Goal: Information Seeking & Learning: Learn about a topic

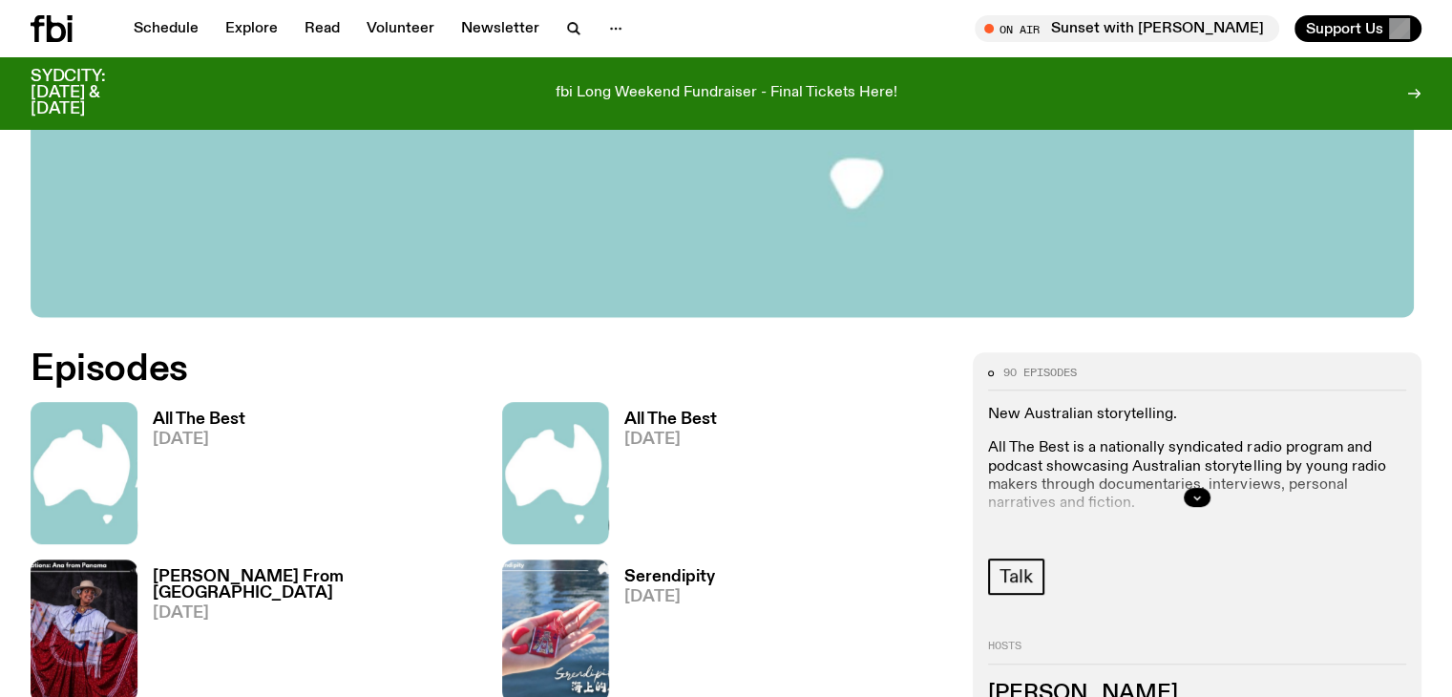
scroll to position [744, 0]
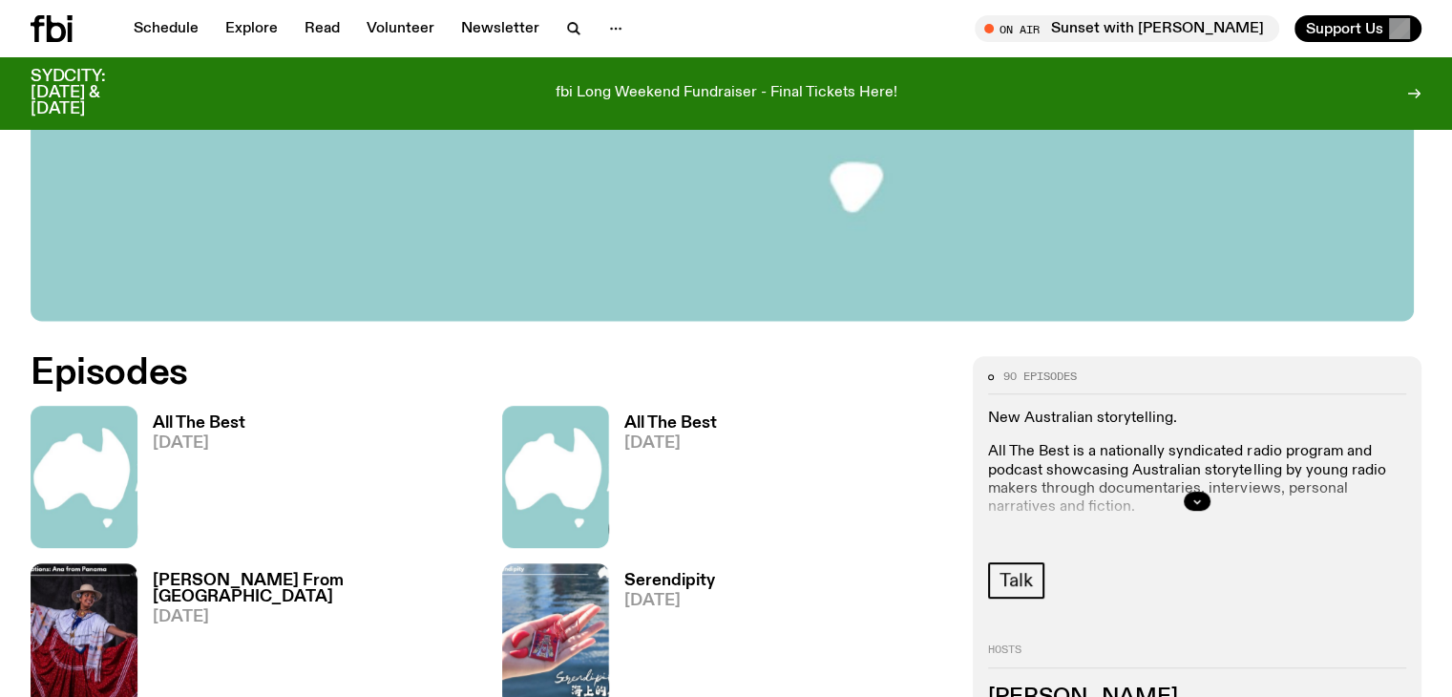
click at [1187, 525] on div at bounding box center [1197, 501] width 418 height 61
click at [1142, 471] on div at bounding box center [1197, 501] width 418 height 61
click at [1210, 505] on button "button" at bounding box center [1197, 501] width 27 height 19
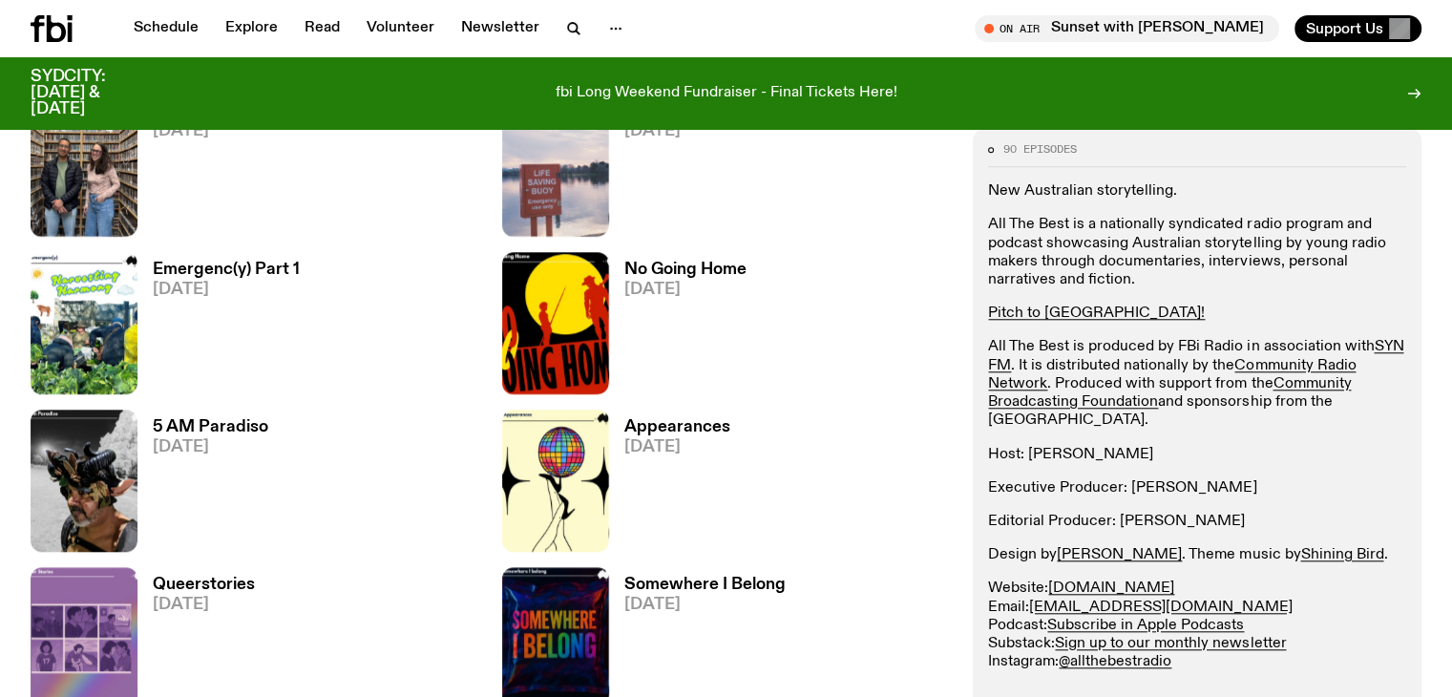
scroll to position [1701, 0]
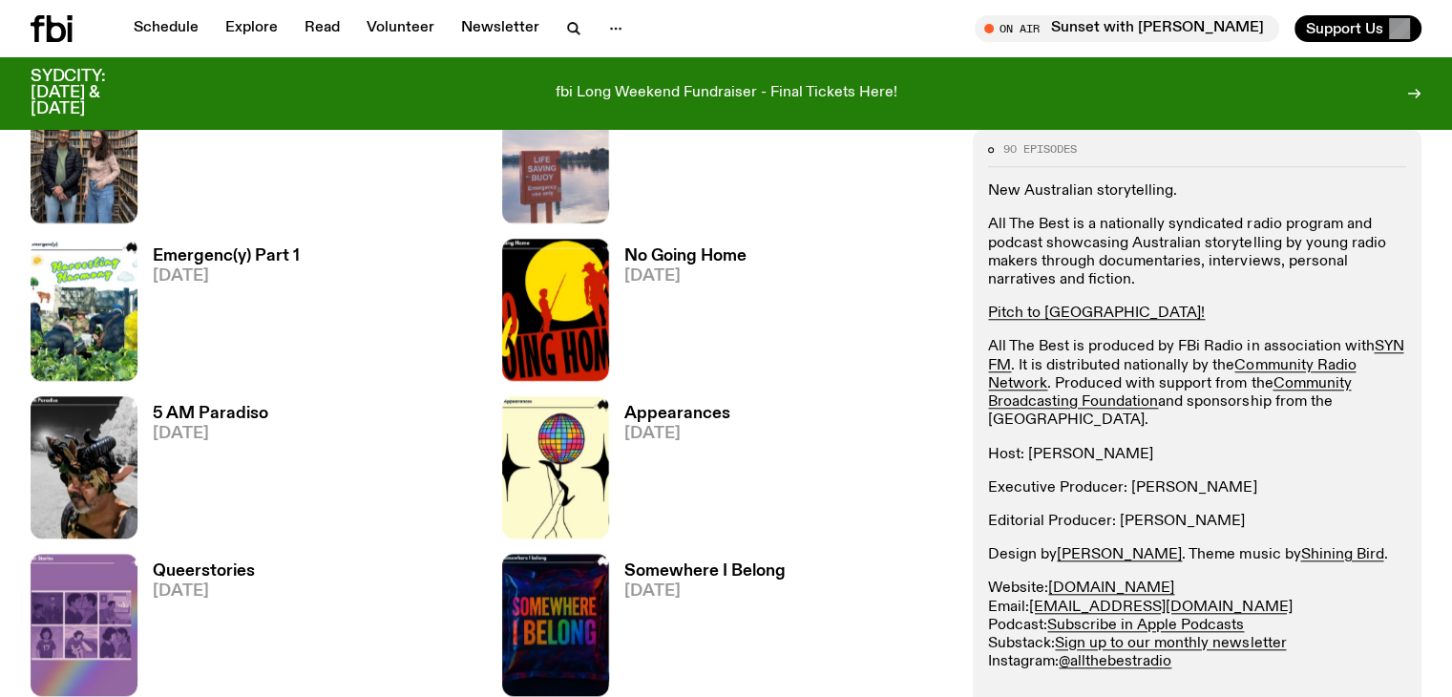
click at [1382, 430] on p "All The Best is produced by FBi Radio in association with SYN FM . It is distri…" at bounding box center [1197, 385] width 418 height 92
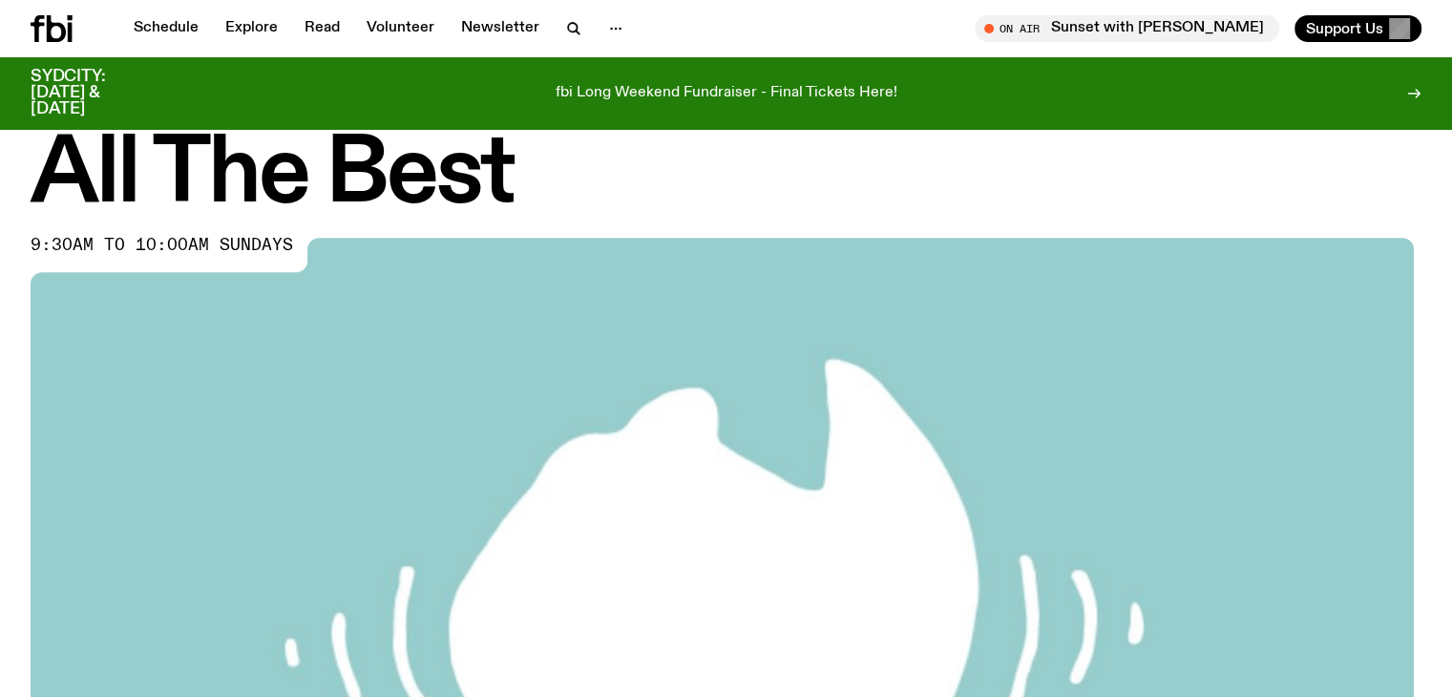
scroll to position [27, 0]
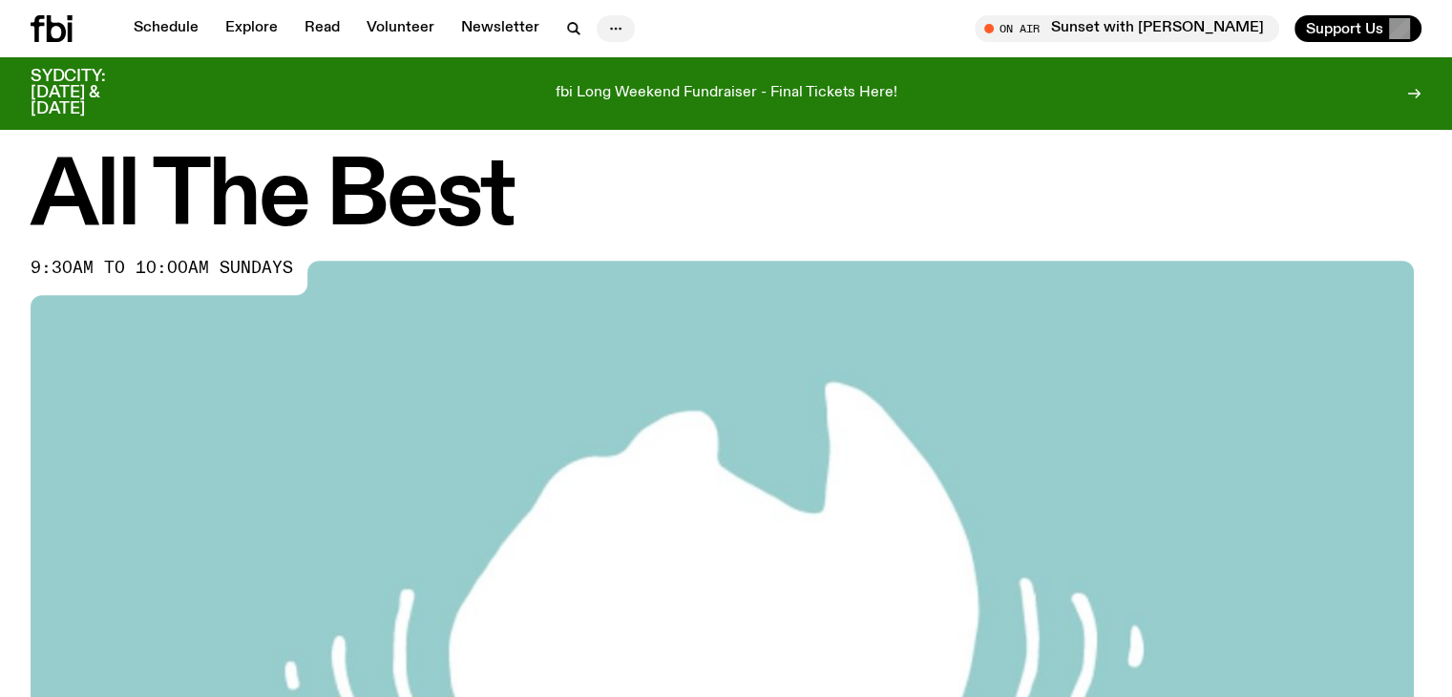
click at [604, 23] on icon "button" at bounding box center [615, 28] width 23 height 23
click at [611, 58] on link "About Us" at bounding box center [615, 68] width 95 height 27
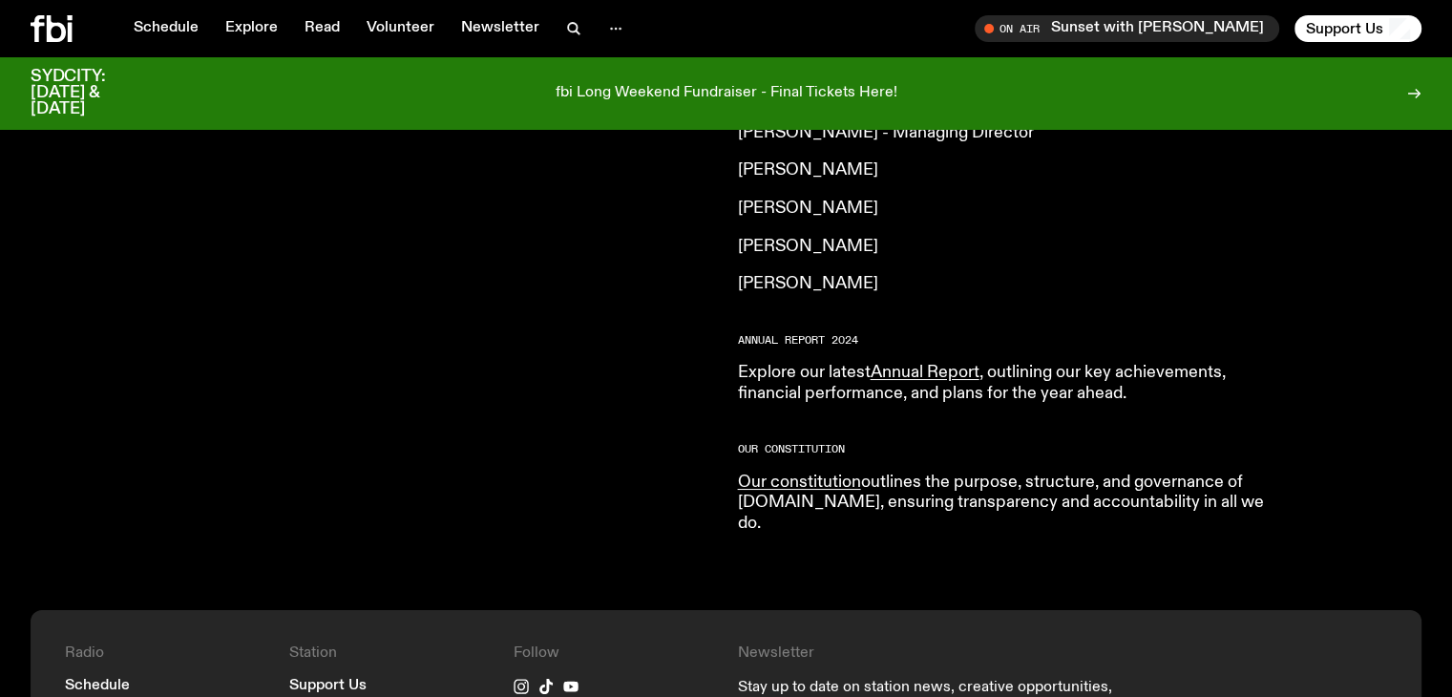
scroll to position [1737, 0]
click at [380, 26] on link "Volunteer" at bounding box center [400, 28] width 91 height 27
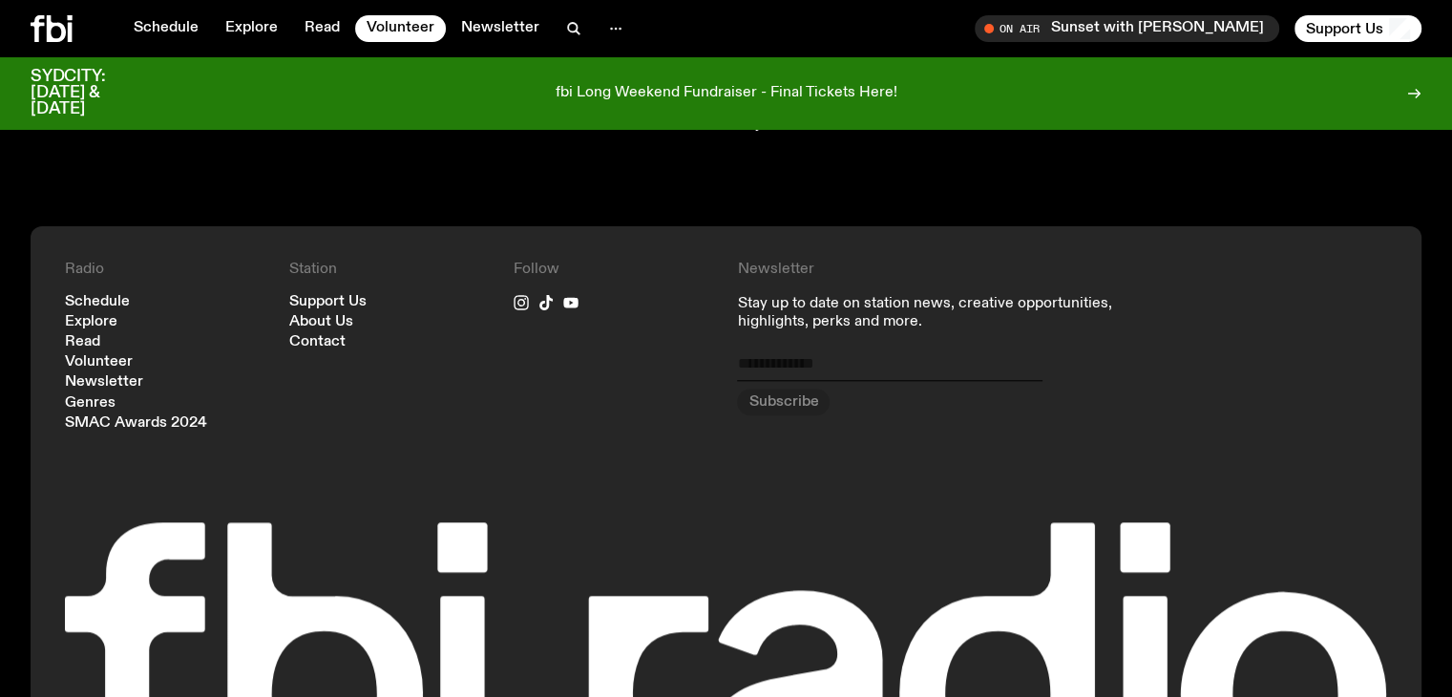
scroll to position [1894, 0]
